Goal: Task Accomplishment & Management: Complete application form

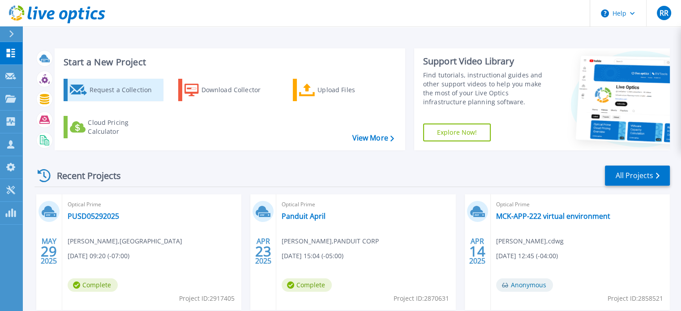
click at [104, 87] on div "Request a Collection" at bounding box center [125, 90] width 72 height 18
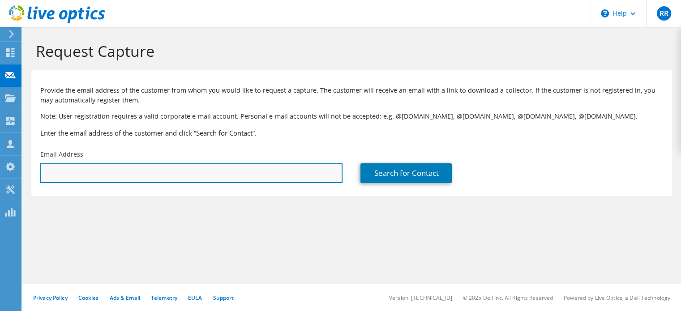
click at [76, 171] on input "text" at bounding box center [191, 173] width 302 height 20
paste input "rquintanilla@stratoinc.com"
type input "rquintanilla@stratoinc.com"
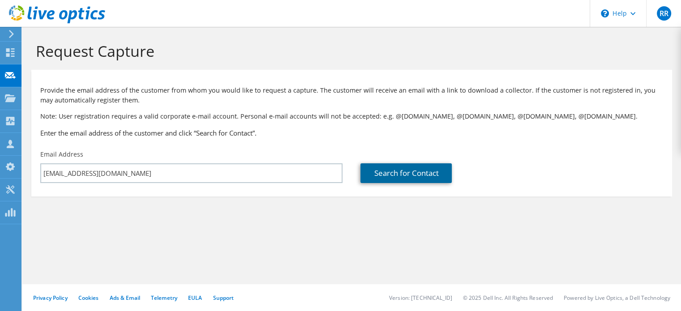
click at [407, 174] on link "Search for Contact" at bounding box center [405, 173] width 91 height 20
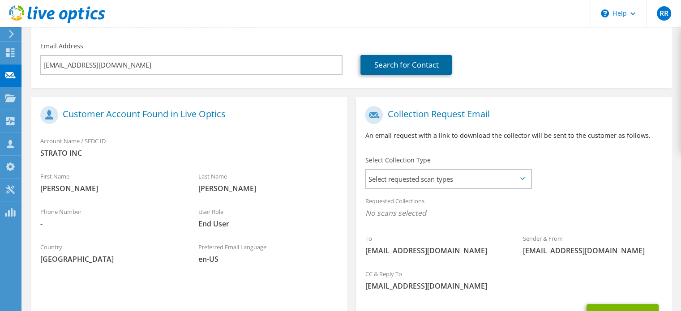
scroll to position [134, 0]
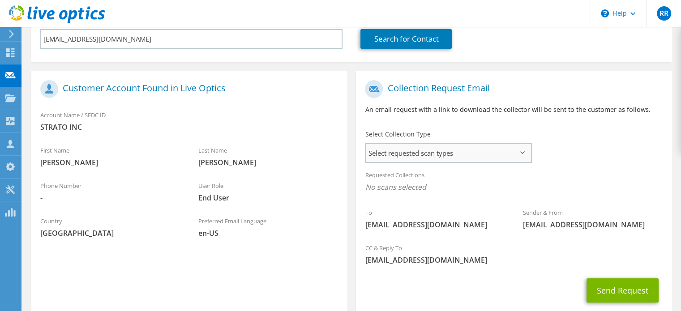
click at [442, 157] on span "Select requested scan types" at bounding box center [448, 153] width 165 height 18
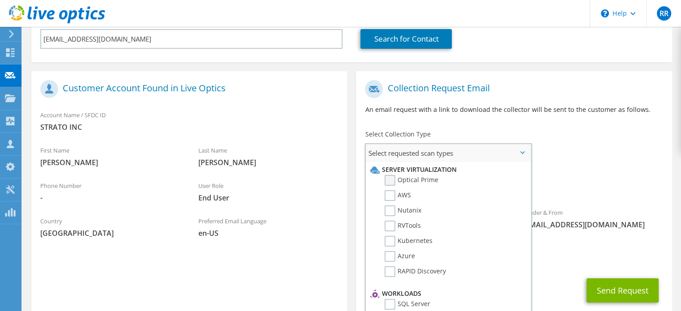
click at [390, 181] on label "Optical Prime" at bounding box center [412, 180] width 54 height 11
click at [0, 0] on input "Optical Prime" at bounding box center [0, 0] width 0 height 0
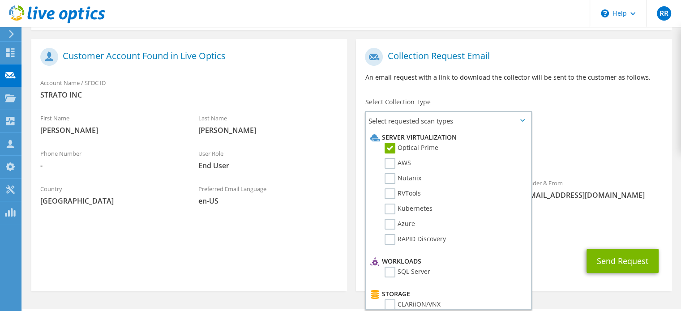
scroll to position [191, 0]
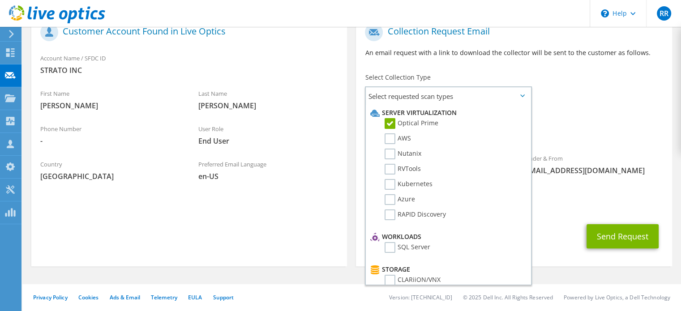
click at [620, 125] on span "Optical Prime" at bounding box center [514, 132] width 298 height 15
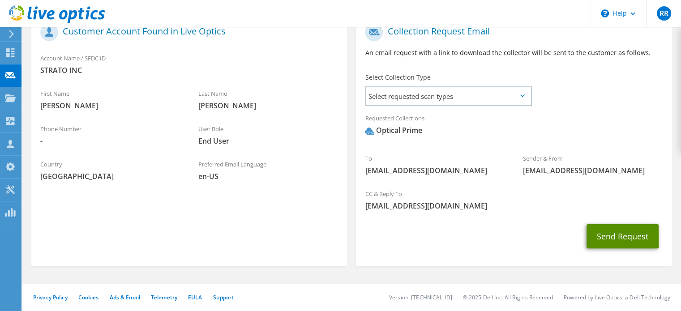
click at [640, 240] on button "Send Request" at bounding box center [623, 236] width 72 height 24
